Goal: Information Seeking & Learning: Learn about a topic

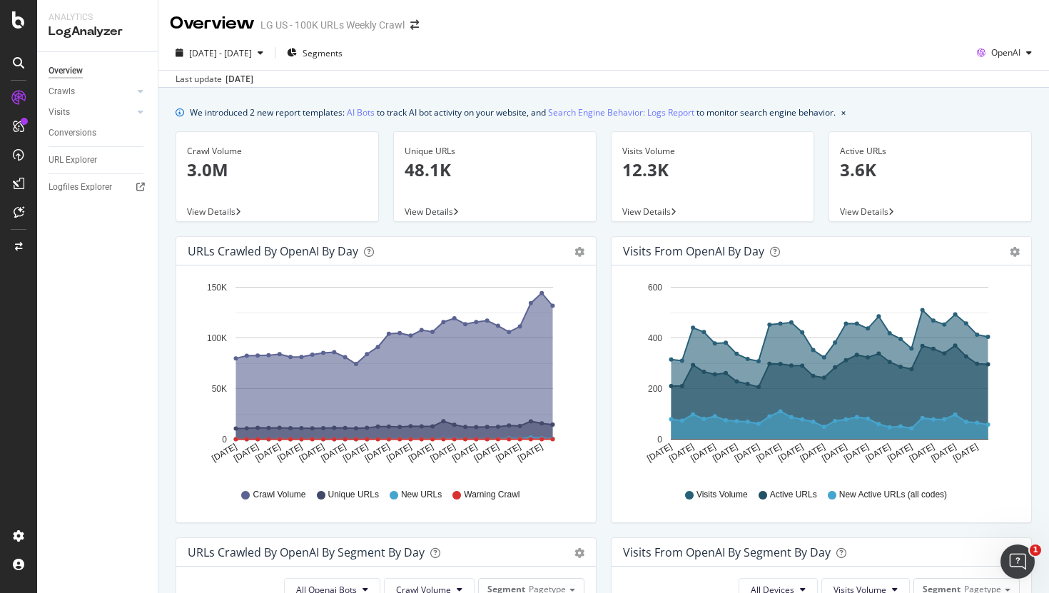
click at [756, 133] on div "Visits Volume 12.3K" at bounding box center [712, 166] width 181 height 69
click at [594, 271] on div "Hold CMD (⌘) while clicking to filter the report. Jul 26 2025 Jul 28 2025 Jul 3…" at bounding box center [386, 394] width 420 height 257
click at [699, 54] on div "2025 Jul. 26th - Aug. 24th Segments OpenAI" at bounding box center [603, 55] width 891 height 29
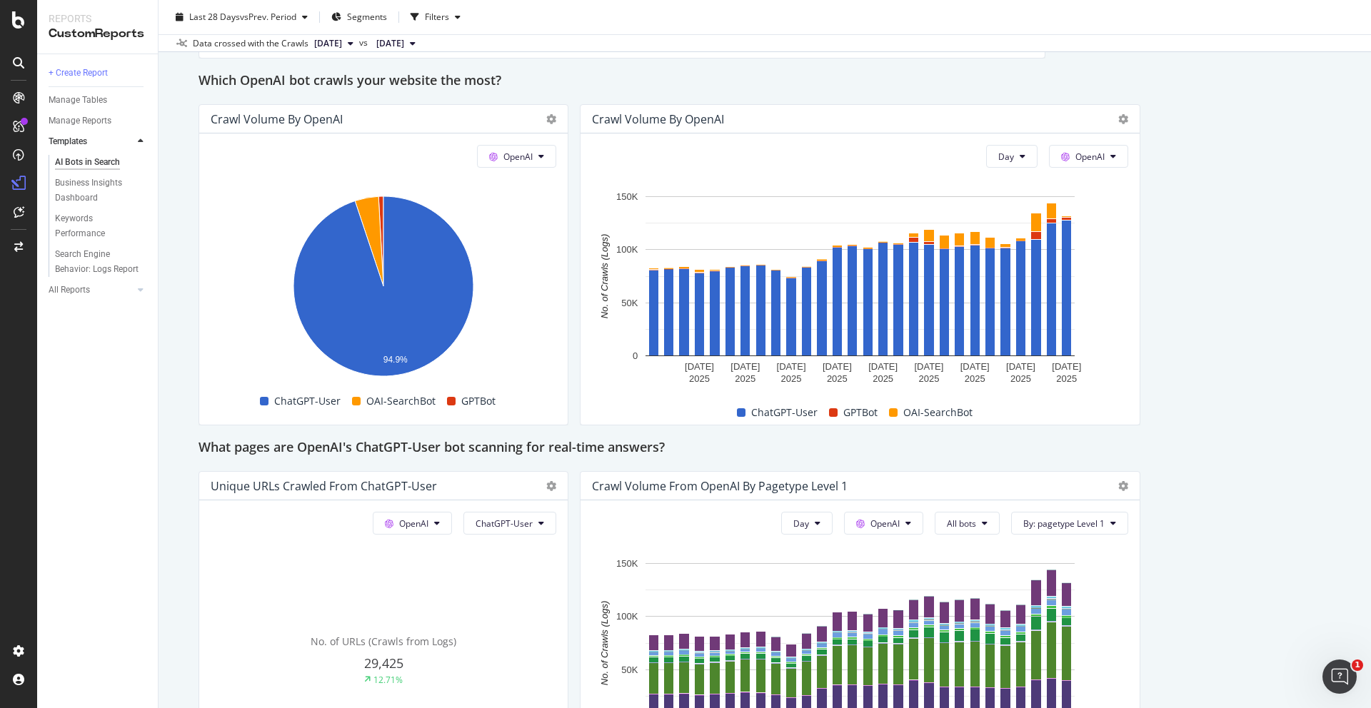
scroll to position [1315, 0]
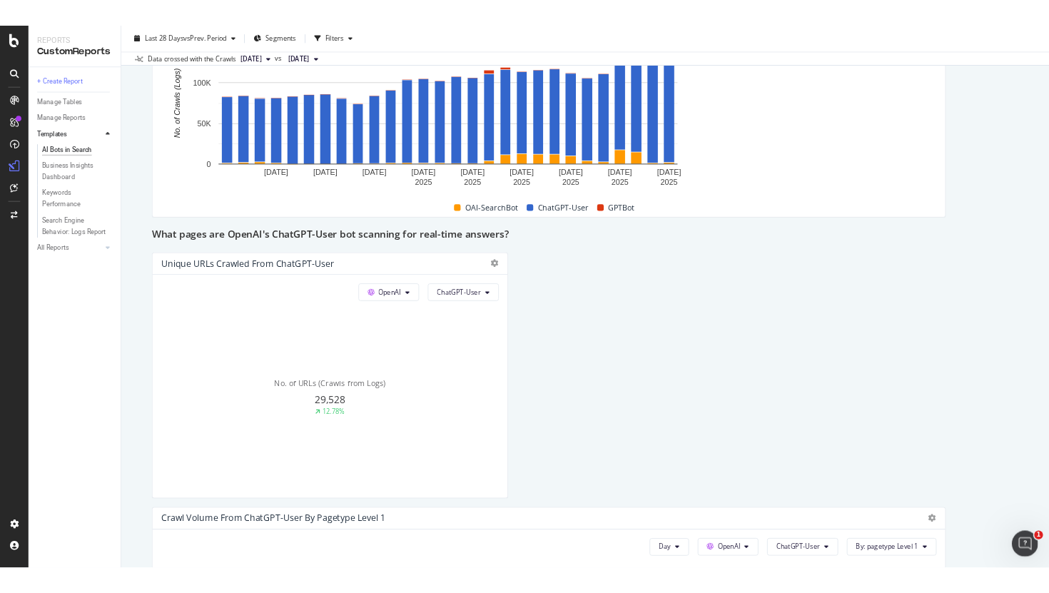
scroll to position [3045, 0]
